Goal: Transaction & Acquisition: Download file/media

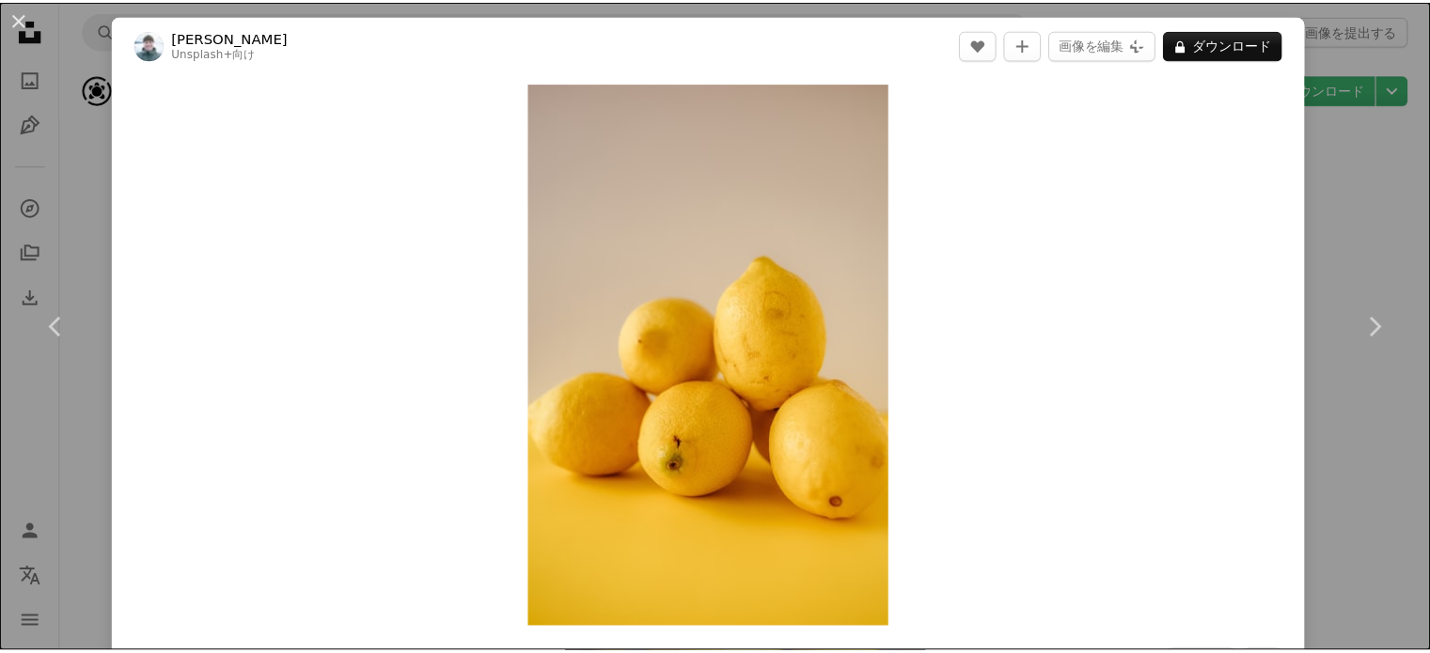
scroll to position [1487, 0]
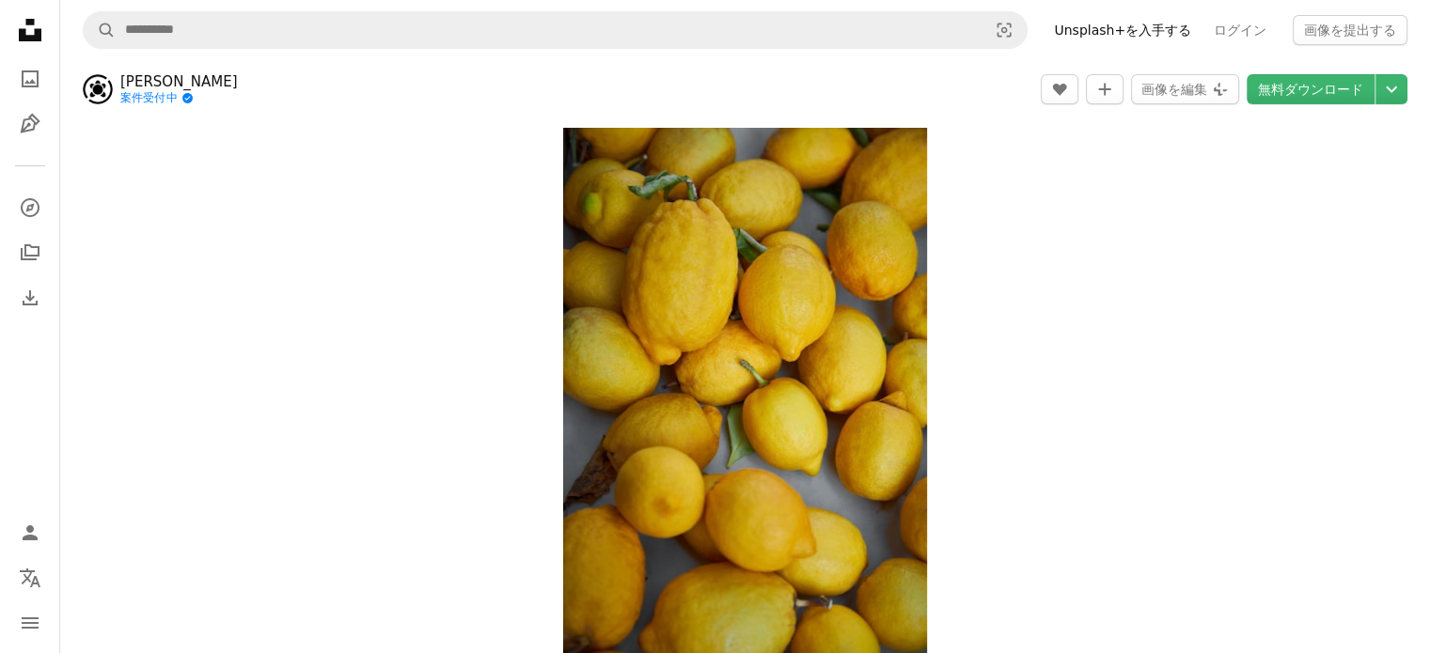
click at [275, 296] on div "Zoom in" at bounding box center [745, 400] width 1370 height 565
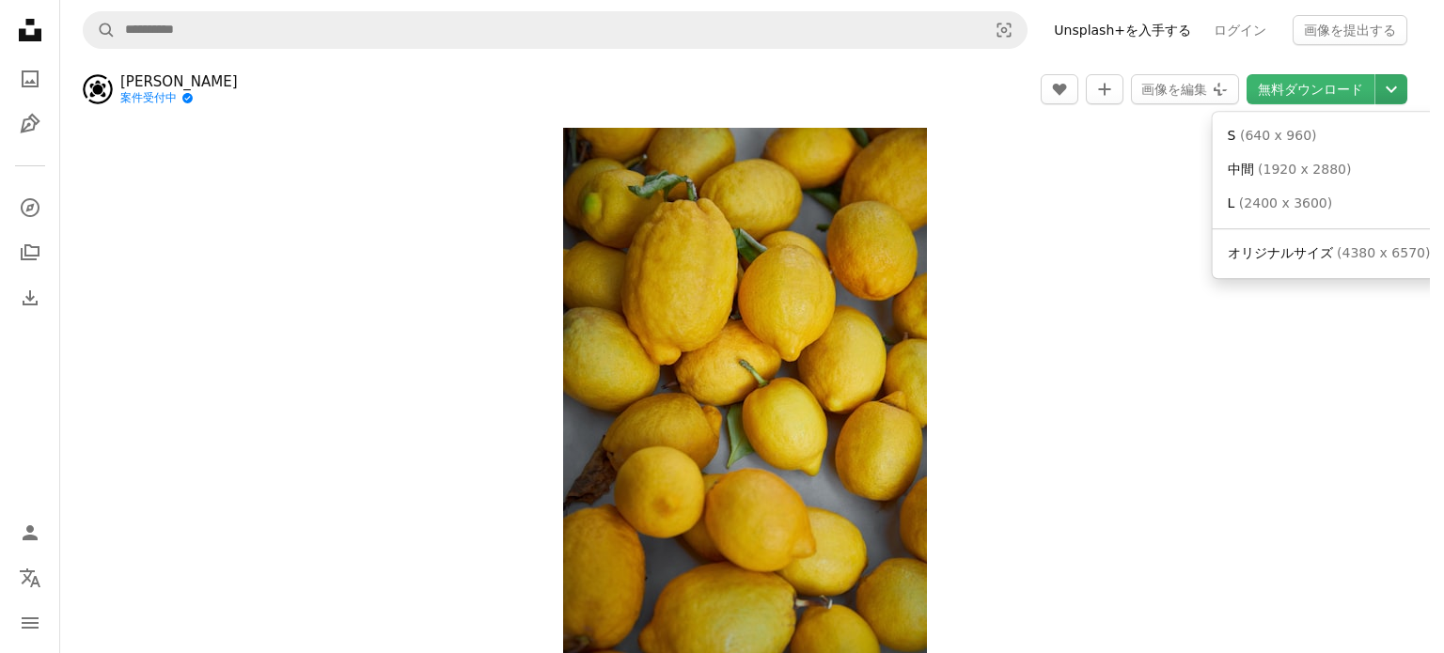
click at [1387, 86] on icon "Chevron down" at bounding box center [1391, 89] width 30 height 23
click at [1333, 165] on span "( 1920 x 2880 )" at bounding box center [1304, 169] width 93 height 15
